Goal: Purchase product/service

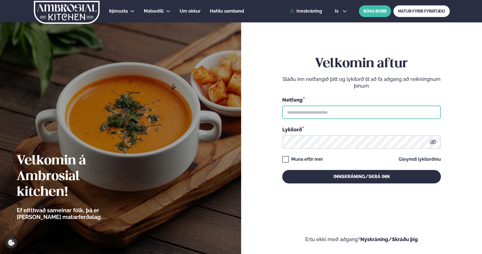
click at [309, 114] on input "text" at bounding box center [361, 112] width 159 height 13
type input "**********"
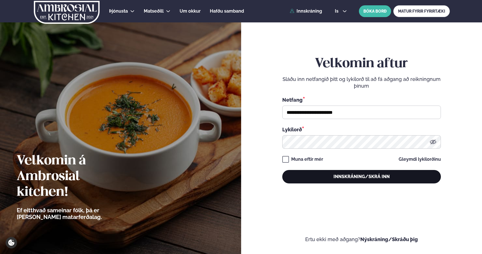
click at [350, 179] on button "Innskráning/Skrá inn" at bounding box center [361, 176] width 159 height 13
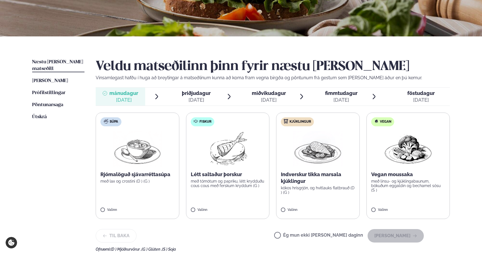
scroll to position [92, 0]
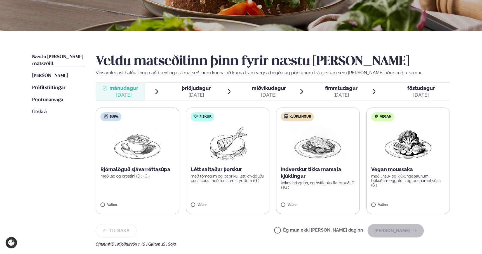
click at [322, 176] on p "Indverskur tikka marsala kjúklingur" at bounding box center [318, 172] width 74 height 13
click at [400, 233] on button "[PERSON_NAME]" at bounding box center [396, 230] width 56 height 13
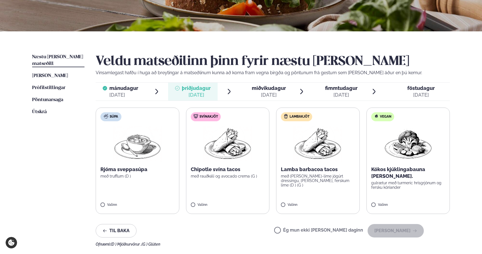
click at [339, 188] on label "Lambakjöt Lamba barbacoa tacos með [PERSON_NAME]-lime jógúrt dressingu, [PERSON…" at bounding box center [318, 160] width 84 height 106
click at [401, 231] on button "[PERSON_NAME]" at bounding box center [396, 230] width 56 height 13
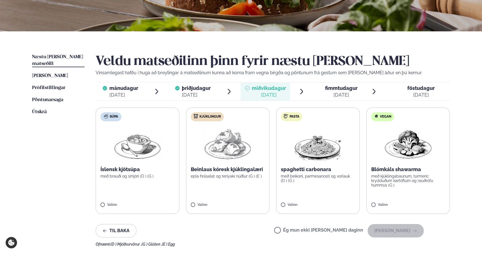
click at [297, 232] on label "Ég mun ekki [PERSON_NAME] daginn" at bounding box center [318, 231] width 89 height 6
click at [393, 229] on button "[PERSON_NAME]" at bounding box center [396, 230] width 56 height 13
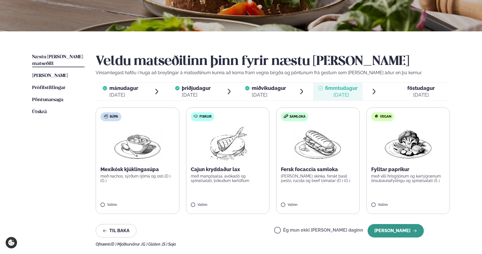
click at [386, 230] on button "[PERSON_NAME]" at bounding box center [396, 230] width 56 height 13
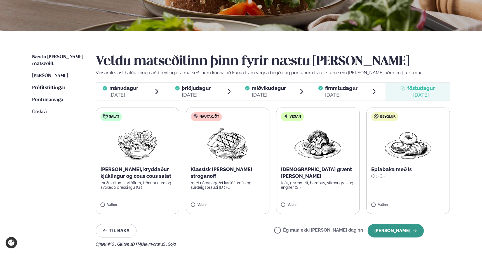
click at [402, 230] on button "[PERSON_NAME]" at bounding box center [396, 230] width 56 height 13
